Goal: Obtain resource: Download file/media

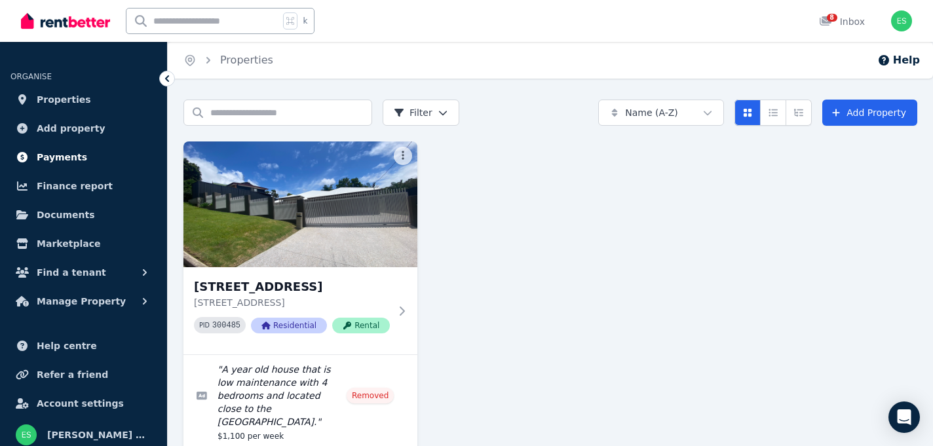
click at [65, 158] on span "Payments" at bounding box center [62, 157] width 50 height 16
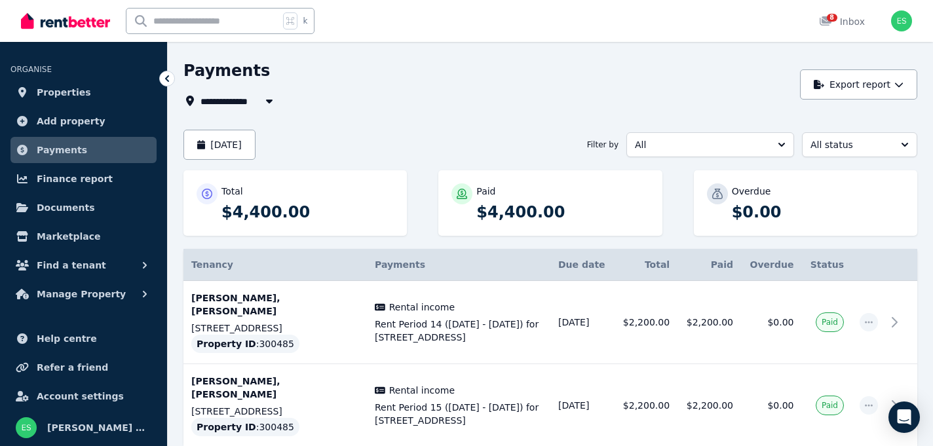
scroll to position [100, 0]
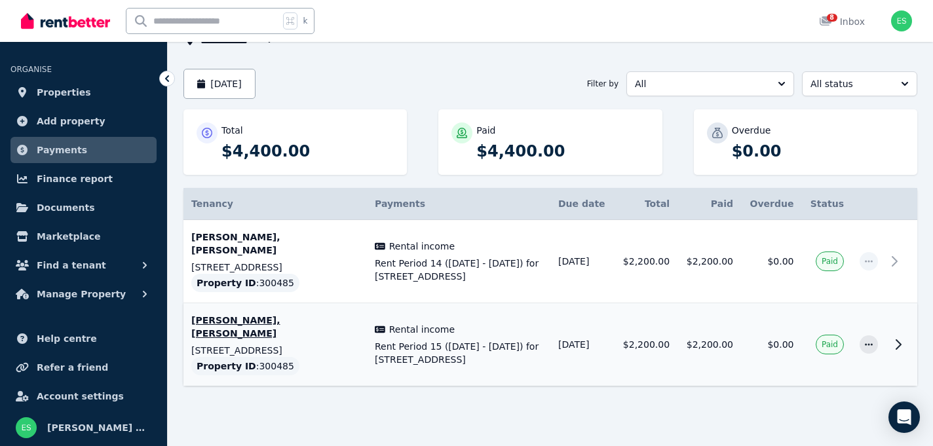
click at [897, 339] on icon at bounding box center [899, 345] width 16 height 16
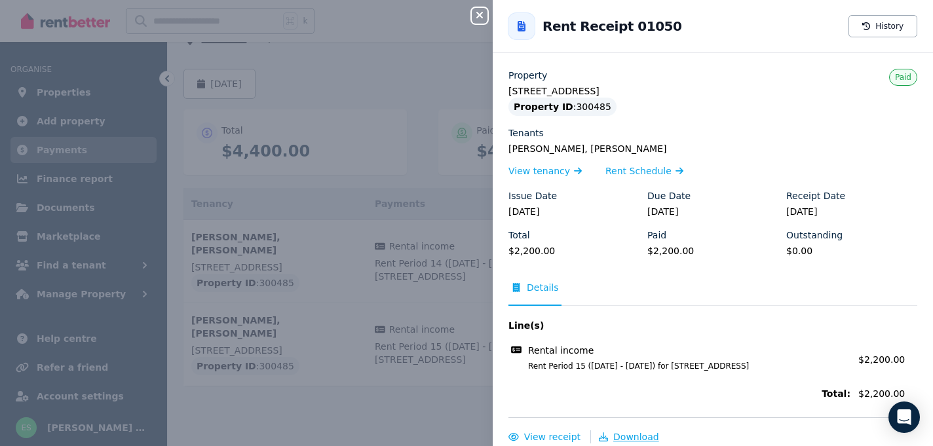
click at [629, 443] on button "Download" at bounding box center [629, 437] width 60 height 13
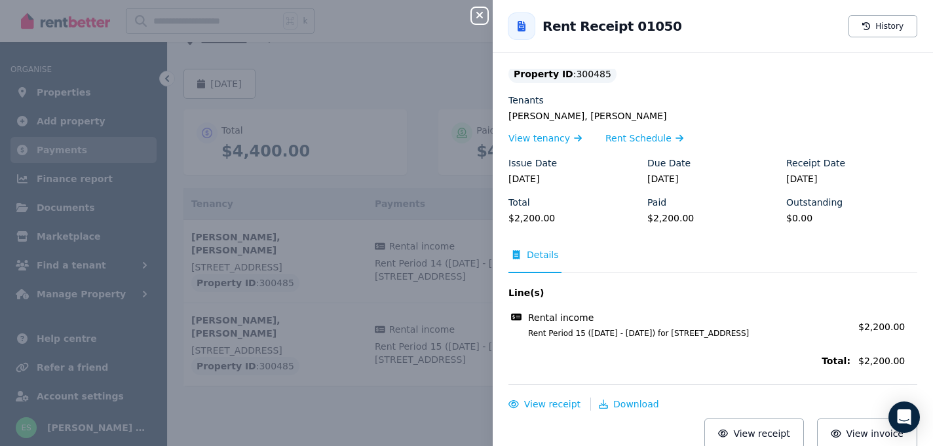
scroll to position [30, 0]
